Goal: Navigation & Orientation: Find specific page/section

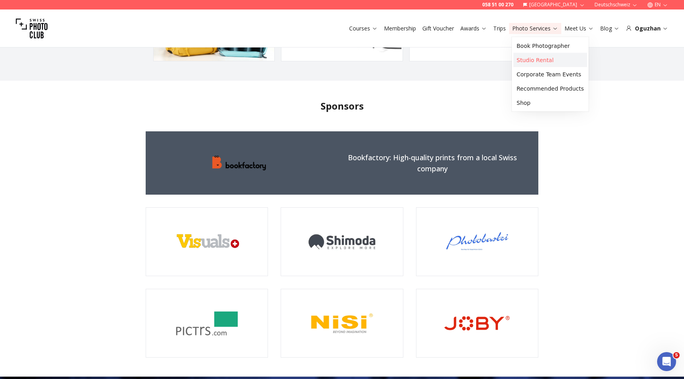
click at [530, 58] on link "Studio Rental" at bounding box center [550, 60] width 74 height 14
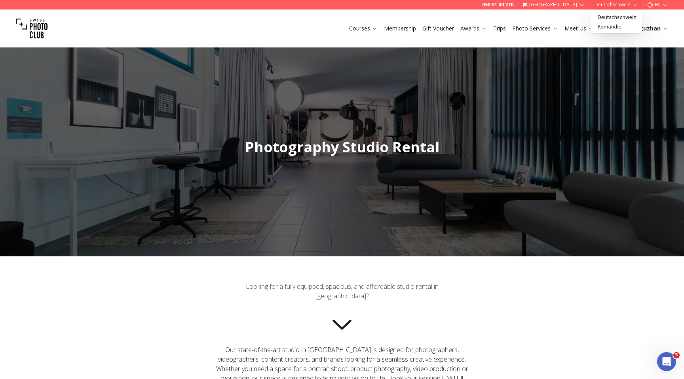
click at [615, 8] on button "Deutschschweiz" at bounding box center [615, 4] width 49 height 9
click at [607, 27] on link "Romandie" at bounding box center [617, 26] width 48 height 9
click at [654, 2] on button "EN" at bounding box center [657, 4] width 27 height 9
click at [656, 21] on link "fr" at bounding box center [658, 17] width 16 height 9
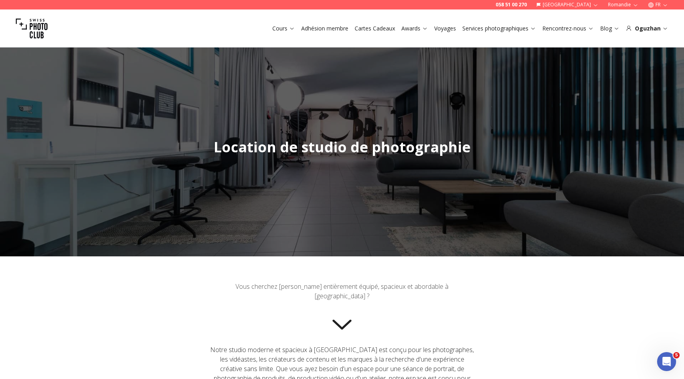
click at [276, 27] on link "Cours" at bounding box center [283, 29] width 23 height 8
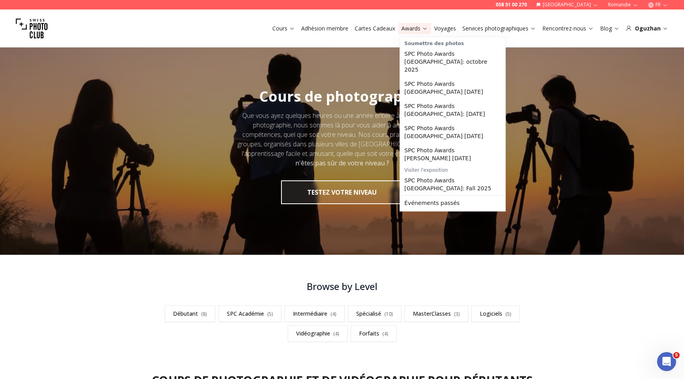
click at [412, 25] on link "Awards" at bounding box center [414, 29] width 27 height 8
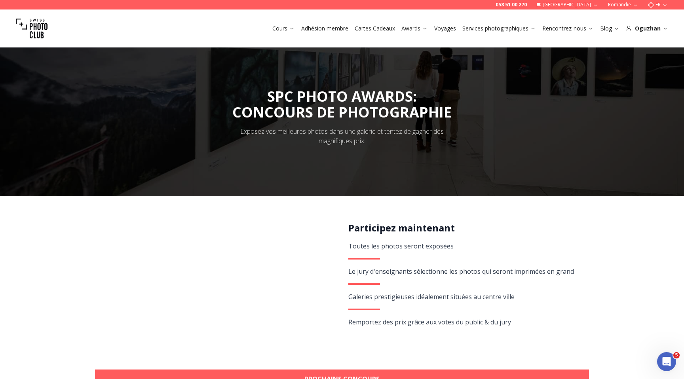
click at [656, 5] on button "FR" at bounding box center [658, 4] width 27 height 9
click at [656, 26] on link "de" at bounding box center [658, 26] width 16 height 9
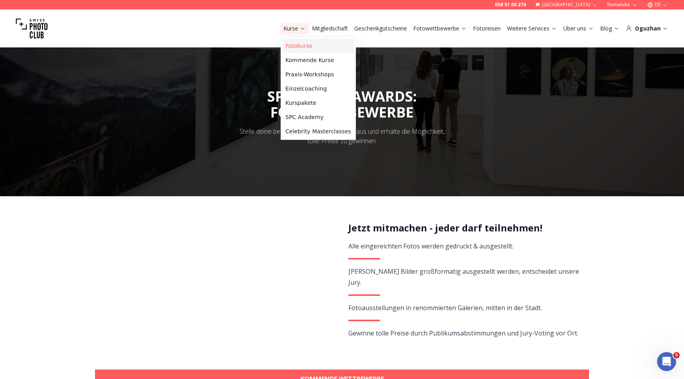
click at [292, 48] on link "Fotokurse" at bounding box center [318, 46] width 72 height 14
